Goal: Find contact information: Find contact information

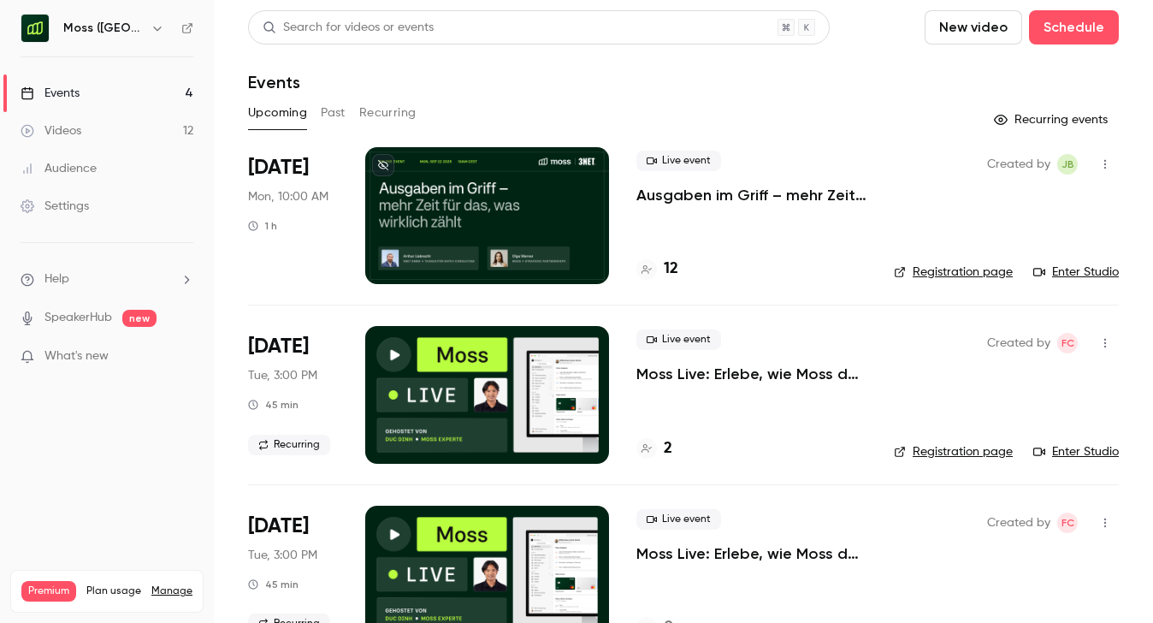
click at [726, 195] on p "Ausgaben im Griff – mehr Zeit für das, was wirklich zählt" at bounding box center [752, 195] width 230 height 21
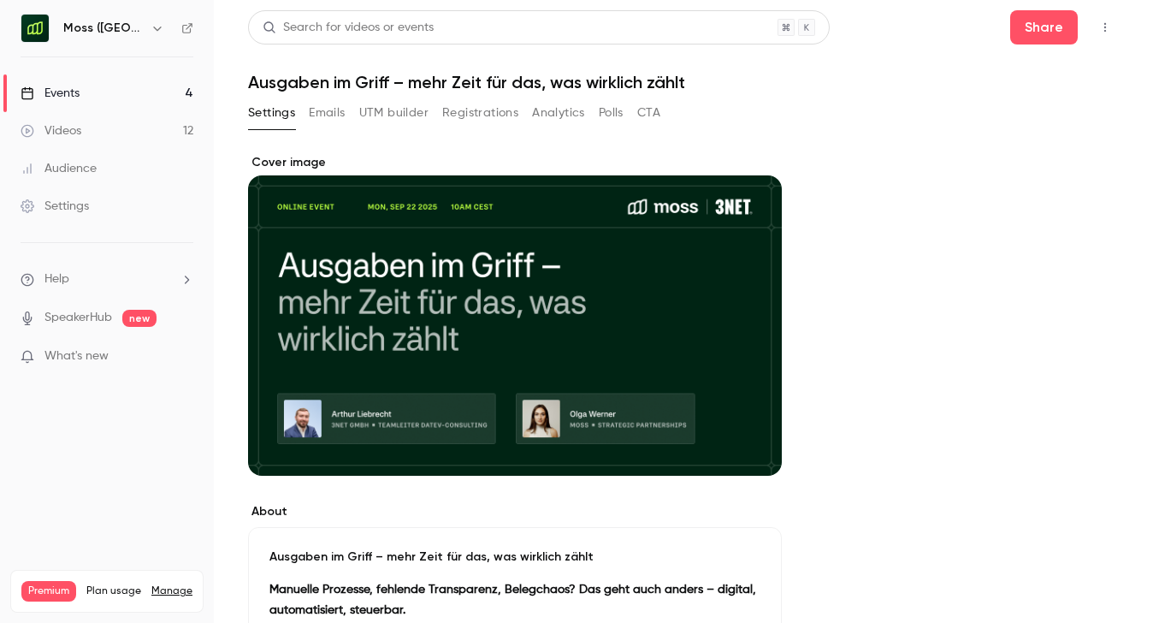
click at [471, 115] on button "Registrations" at bounding box center [480, 112] width 76 height 27
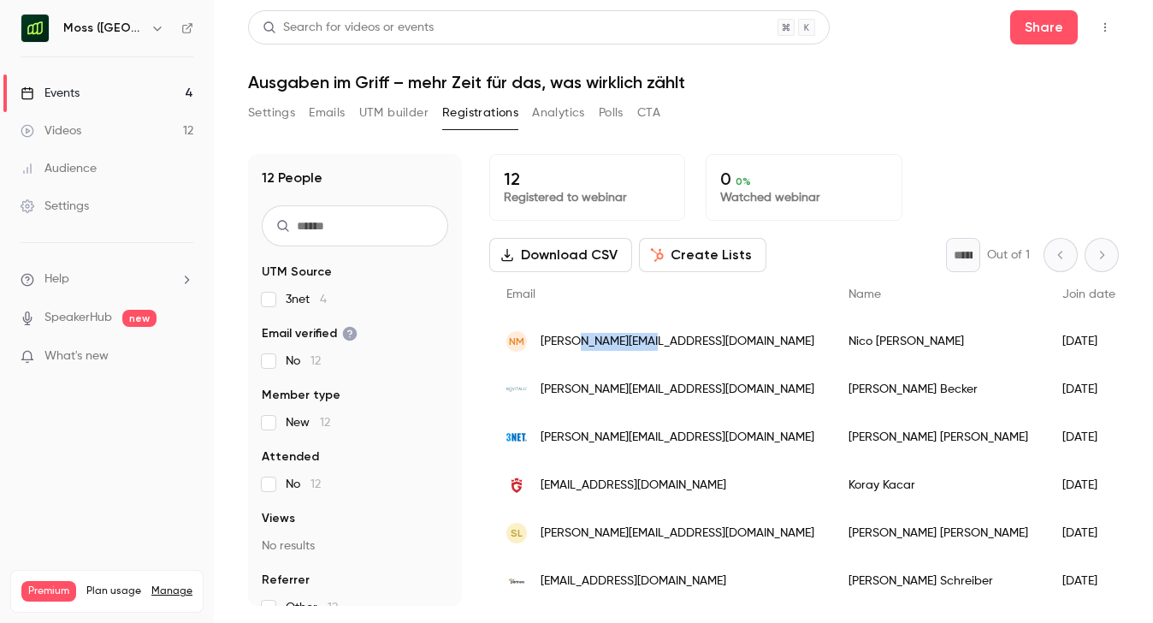
copy span "[DOMAIN_NAME]"
drag, startPoint x: 661, startPoint y: 342, endPoint x: 578, endPoint y: 340, distance: 82.2
click at [578, 340] on div "NM [PERSON_NAME][EMAIL_ADDRESS][DOMAIN_NAME]" at bounding box center [660, 341] width 342 height 48
